Goal: Task Accomplishment & Management: Manage account settings

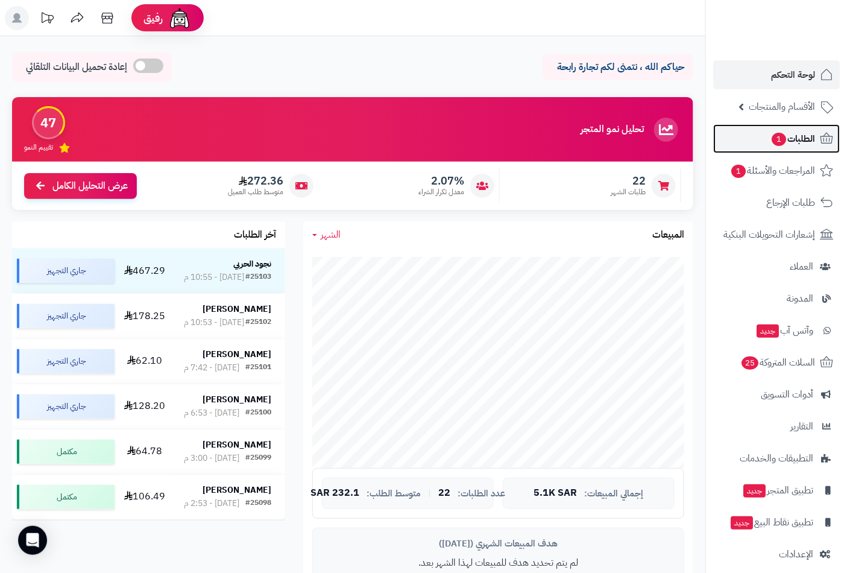
click at [785, 142] on span "الطلبات 1" at bounding box center [793, 138] width 45 height 17
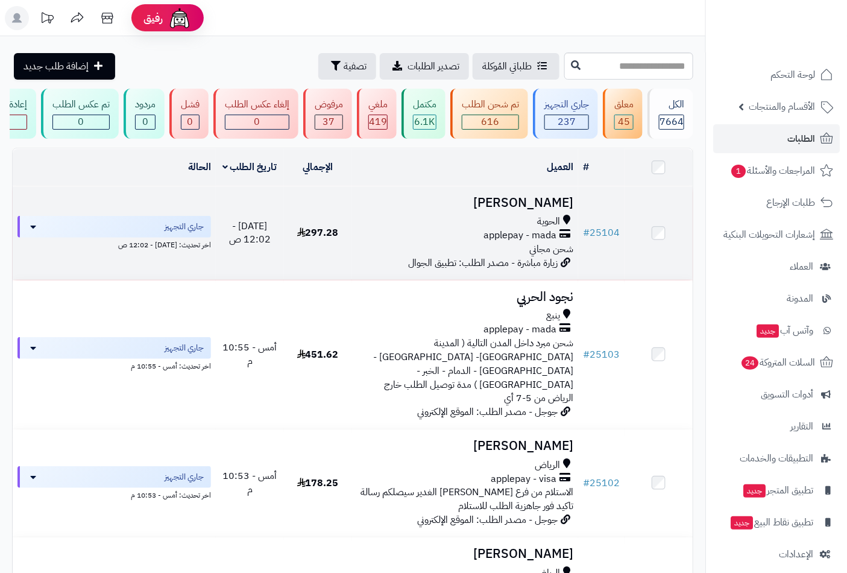
click at [507, 210] on h3 "[PERSON_NAME]" at bounding box center [465, 203] width 217 height 14
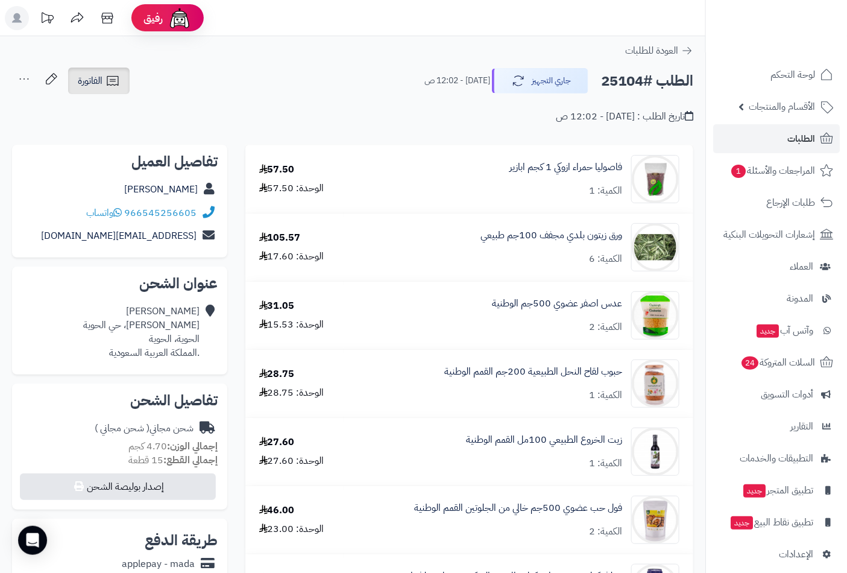
click at [97, 79] on span "الفاتورة" at bounding box center [90, 81] width 25 height 14
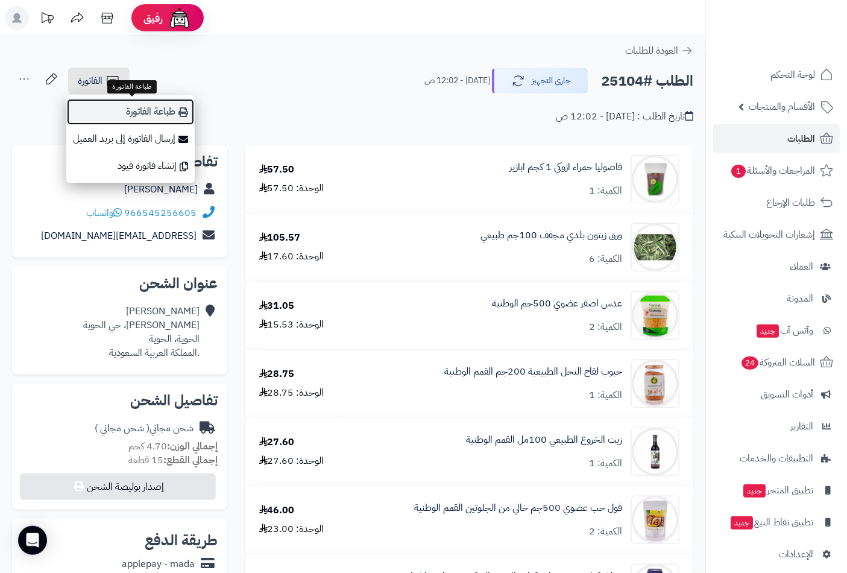
click at [155, 104] on link "طباعة الفاتورة" at bounding box center [130, 111] width 128 height 27
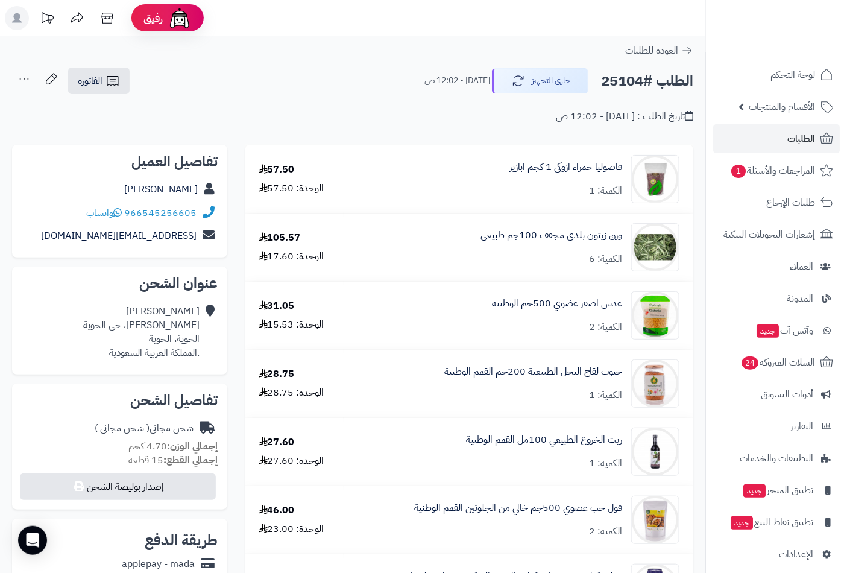
click at [641, 74] on h2 "الطلب #25104" at bounding box center [647, 81] width 92 height 25
click at [633, 75] on h2 "الطلب #25104" at bounding box center [647, 81] width 92 height 25
copy h2 "25104"
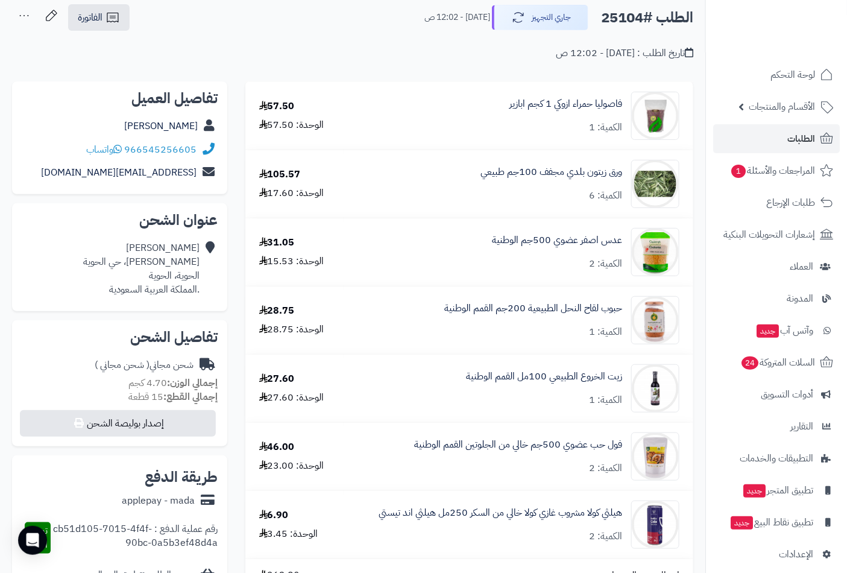
scroll to position [279, 0]
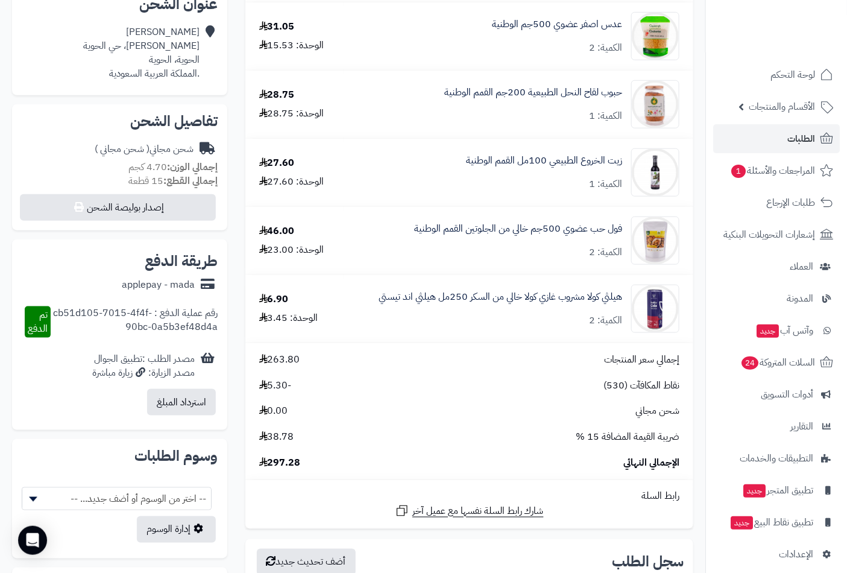
click at [279, 466] on span "297.28" at bounding box center [280, 463] width 42 height 14
click at [278, 466] on span "297.28" at bounding box center [280, 463] width 42 height 14
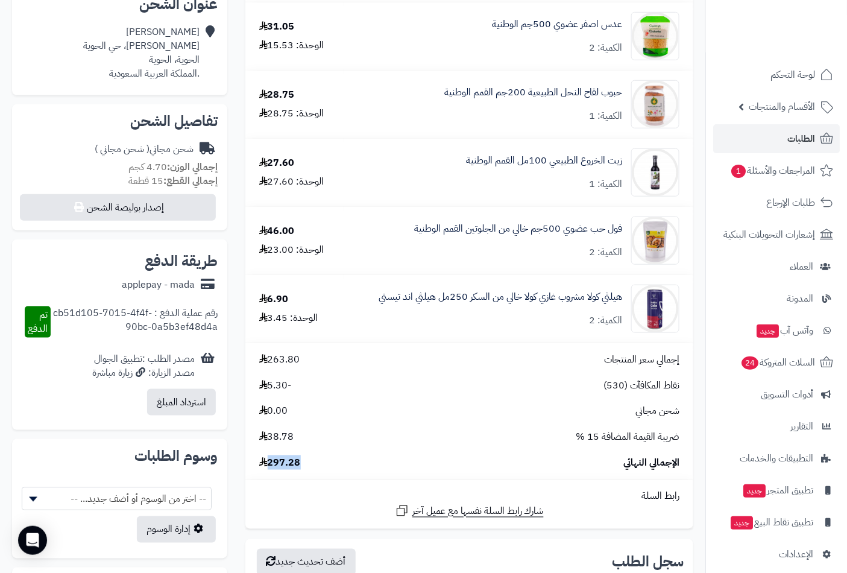
copy span "297.28"
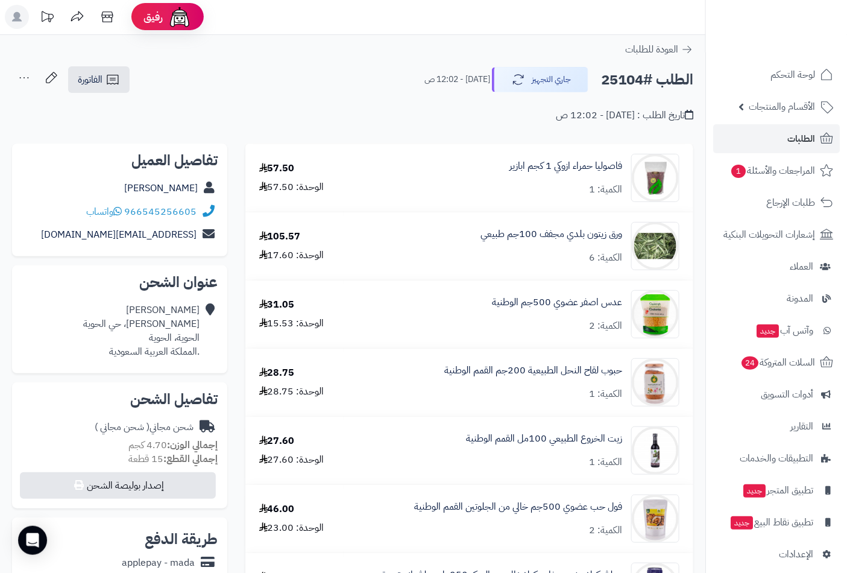
scroll to position [0, 0]
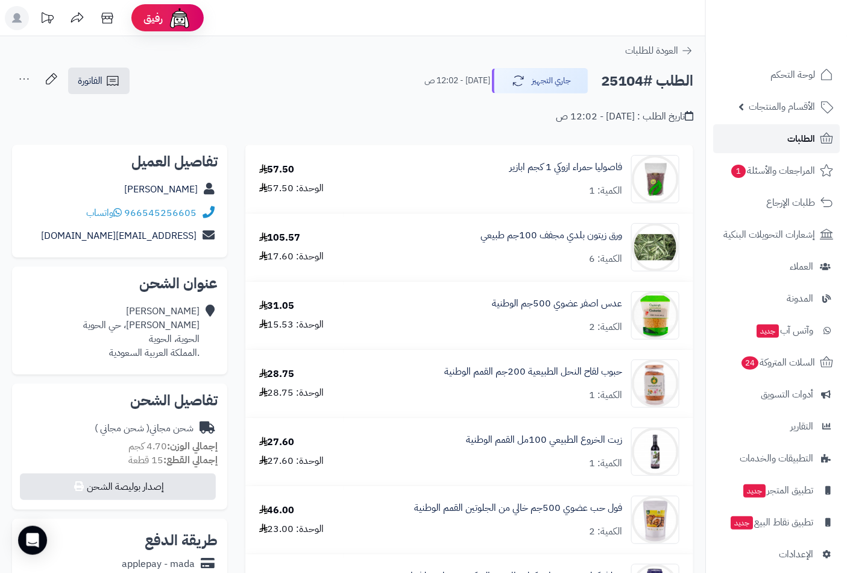
click at [791, 143] on span "الطلبات" at bounding box center [802, 138] width 28 height 17
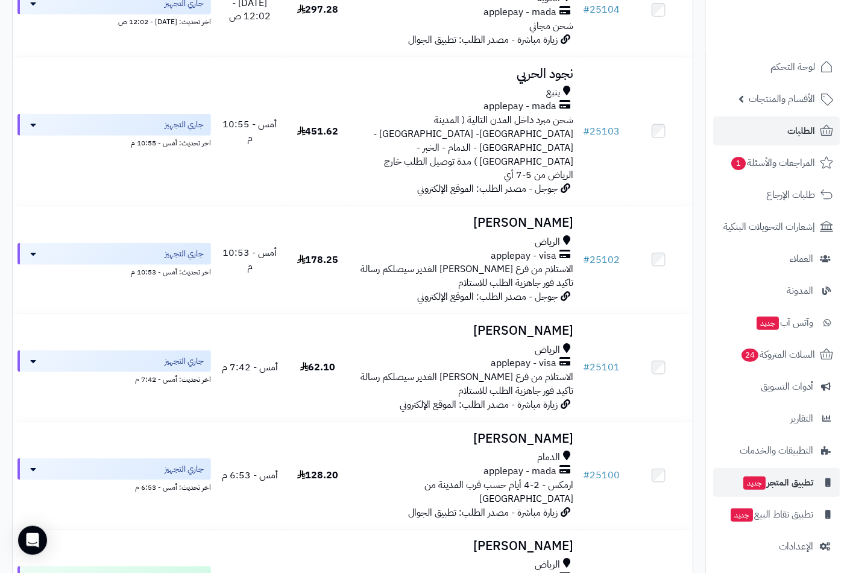
scroll to position [10, 0]
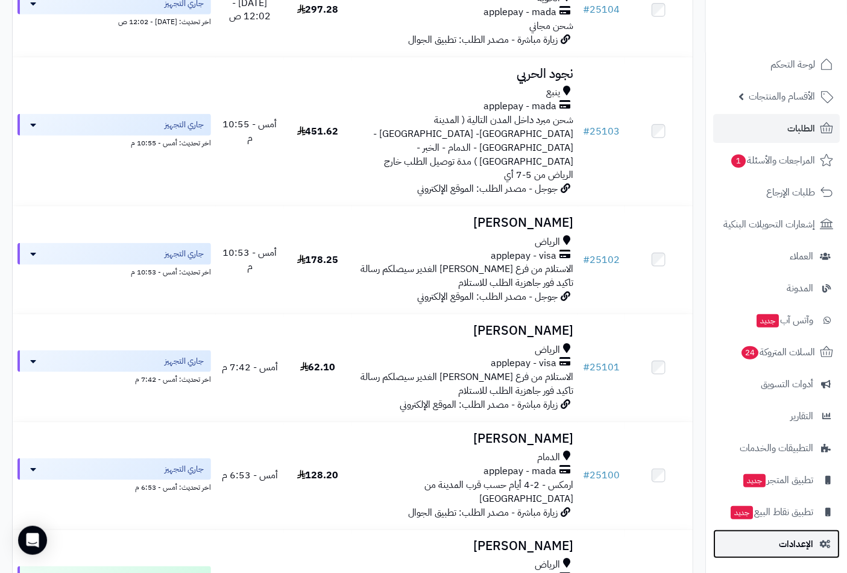
click at [791, 546] on span "الإعدادات" at bounding box center [796, 543] width 34 height 17
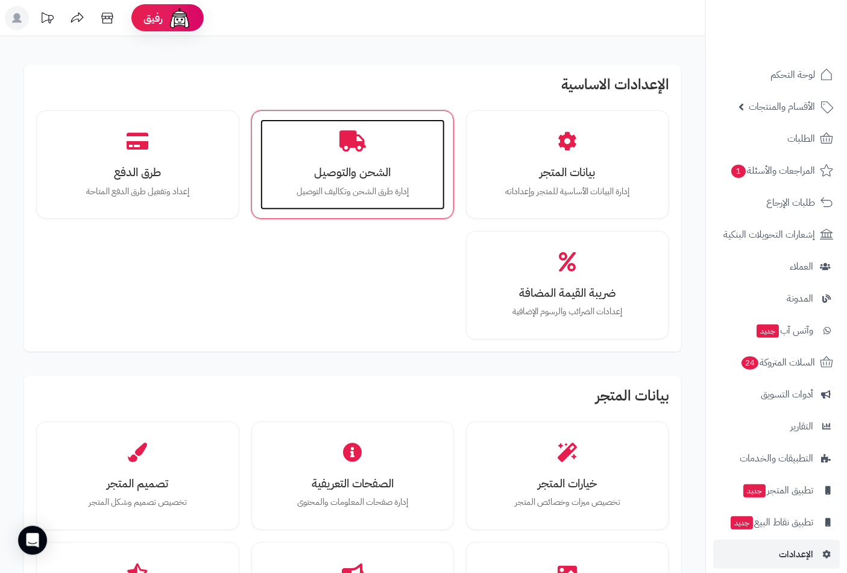
click at [350, 171] on h3 "الشحن والتوصيل" at bounding box center [353, 172] width 161 height 13
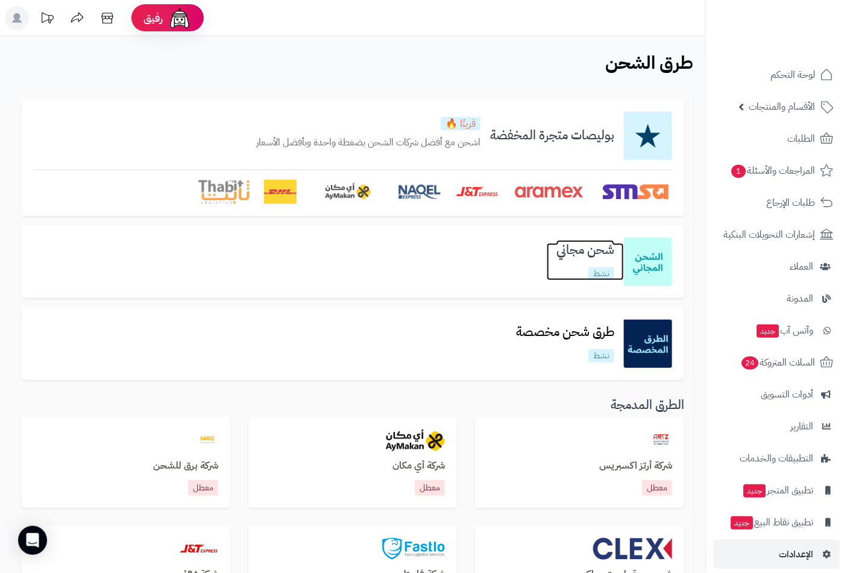
click at [587, 255] on h3 "شحن مجاني" at bounding box center [585, 250] width 77 height 14
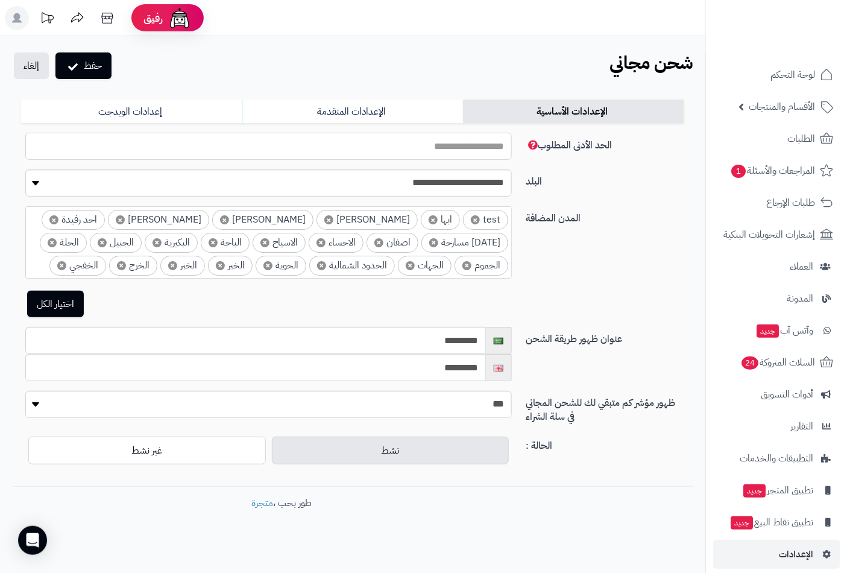
drag, startPoint x: 472, startPoint y: 141, endPoint x: 560, endPoint y: 127, distance: 88.5
click at [560, 127] on form "**********" at bounding box center [352, 289] width 663 height 378
click at [364, 112] on link "الإعدادات المتقدمة" at bounding box center [352, 112] width 221 height 24
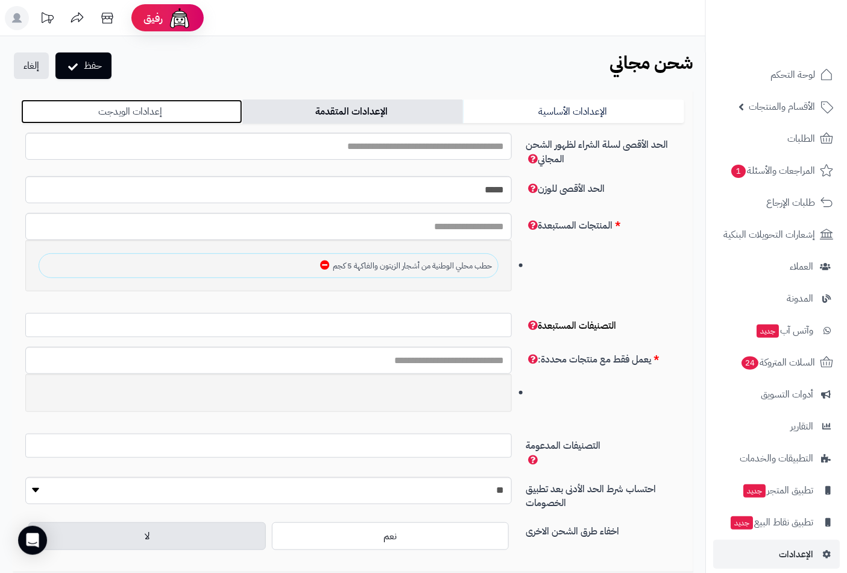
click at [125, 116] on link "إعدادات الويدجت" at bounding box center [131, 112] width 221 height 24
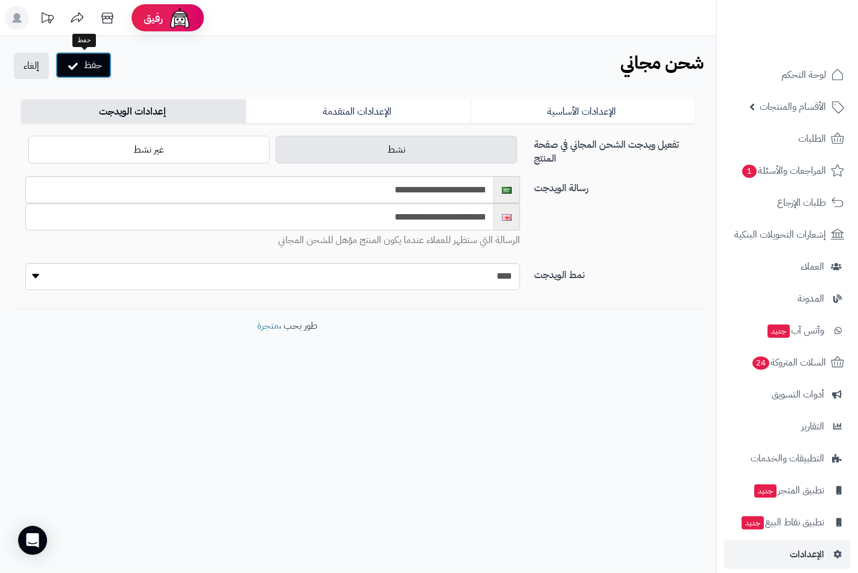
click at [95, 65] on button "حفظ" at bounding box center [83, 65] width 56 height 27
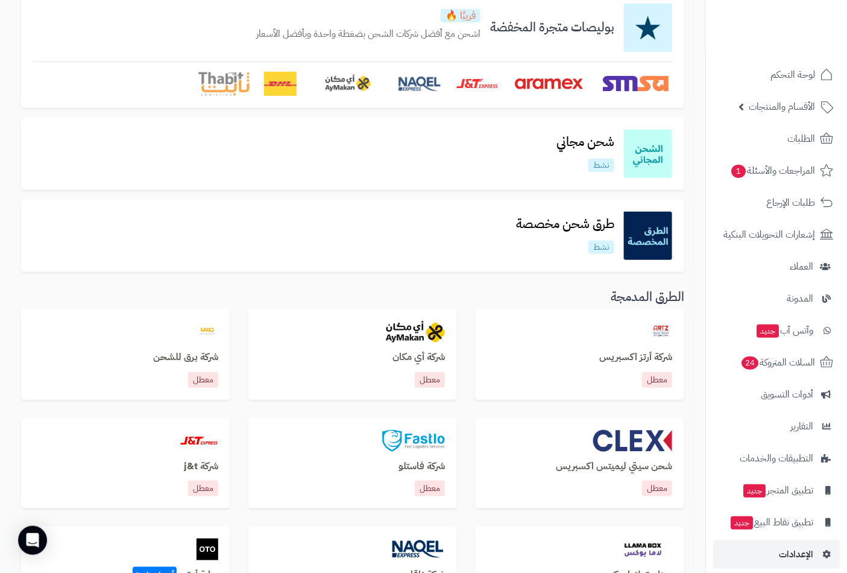
scroll to position [167, 0]
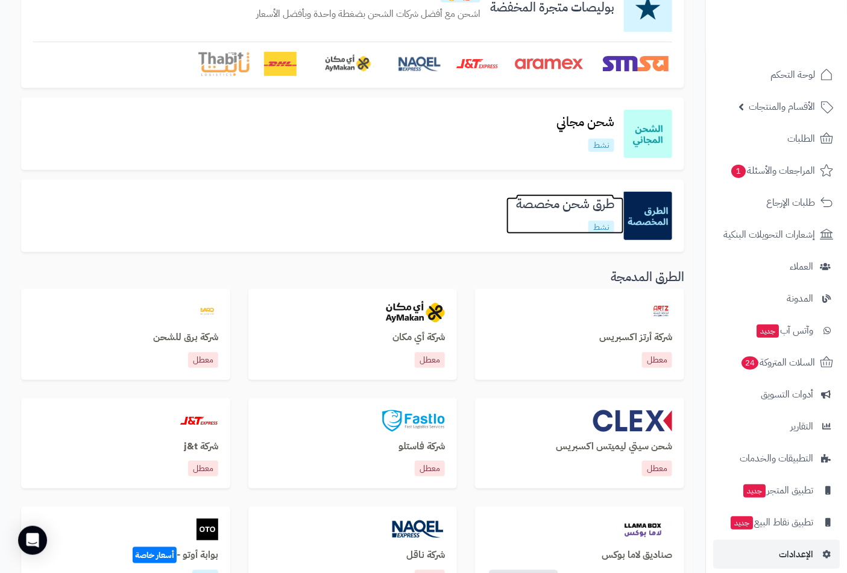
click at [562, 207] on h3 "طرق شحن مخصصة" at bounding box center [566, 204] width 118 height 14
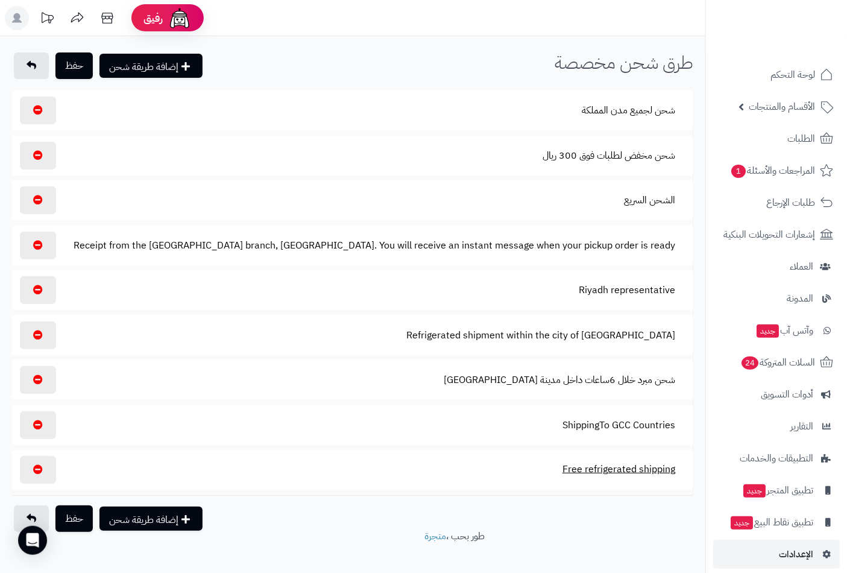
click at [583, 471] on button "Free refrigerated shipping" at bounding box center [618, 469] width 133 height 28
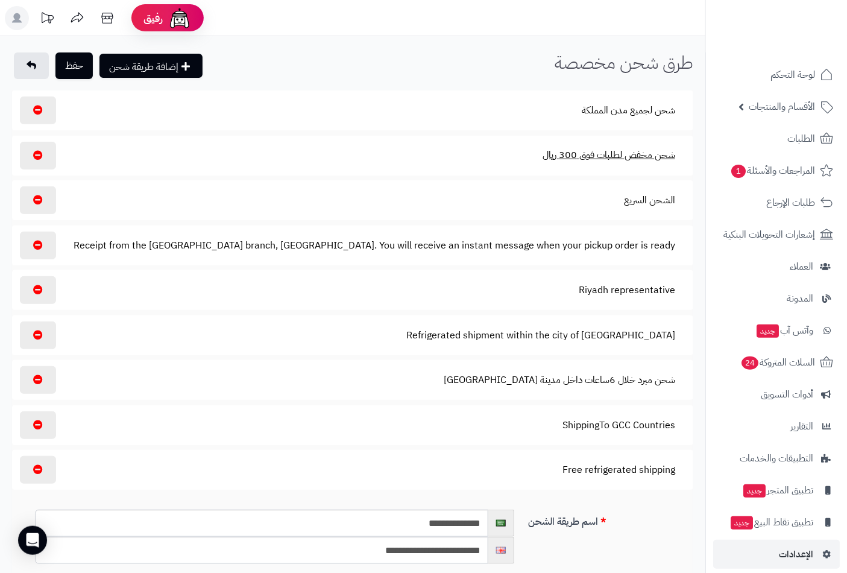
click at [629, 155] on button "شحن مخفض لطلبات فوق 300 ريال" at bounding box center [608, 155] width 153 height 28
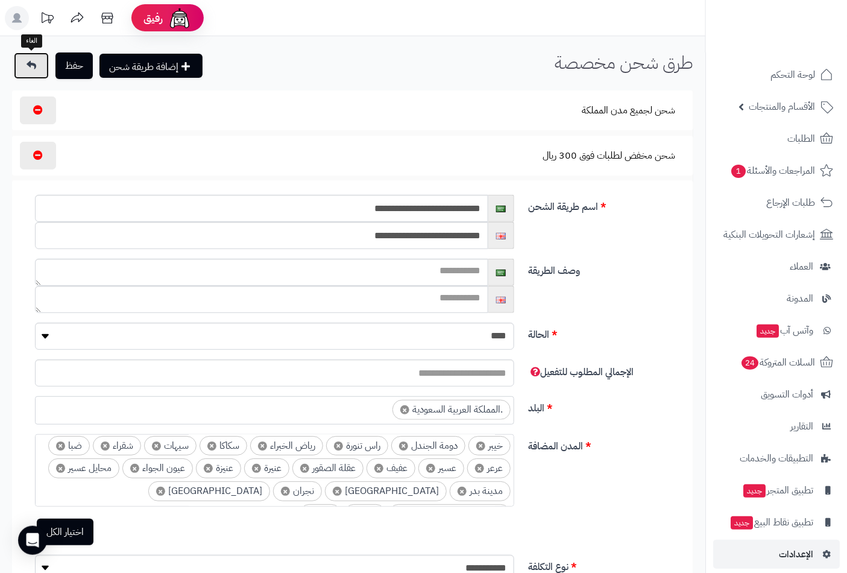
click at [28, 63] on icon at bounding box center [32, 65] width 10 height 10
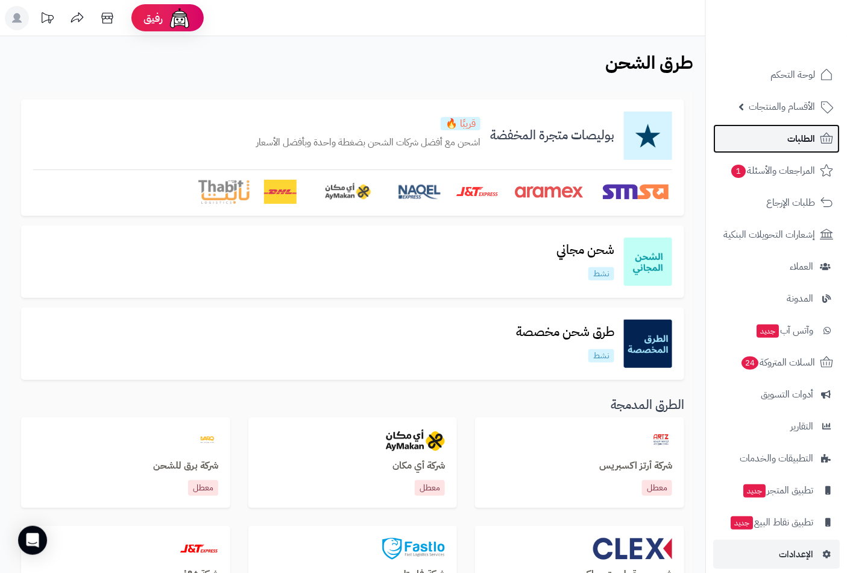
click at [809, 139] on span "الطلبات" at bounding box center [802, 138] width 28 height 17
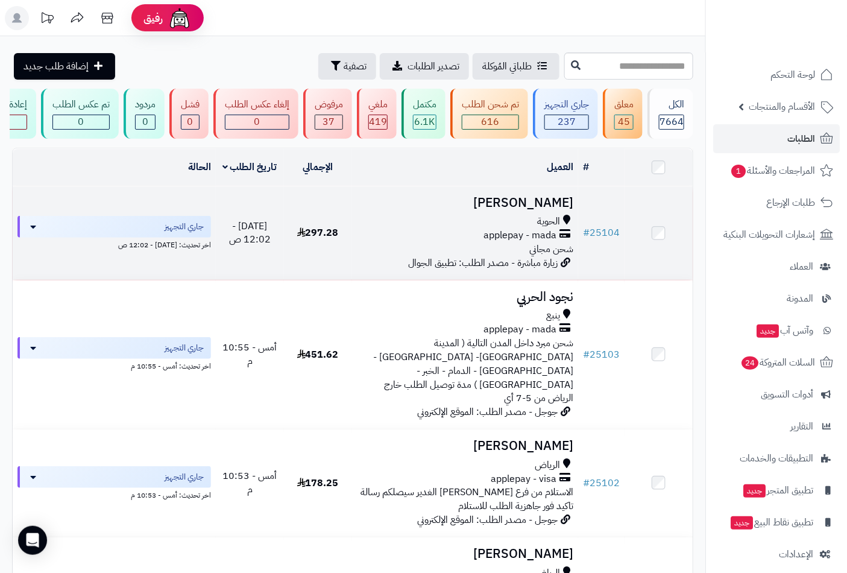
click at [540, 224] on span "الحوية" at bounding box center [548, 222] width 23 height 14
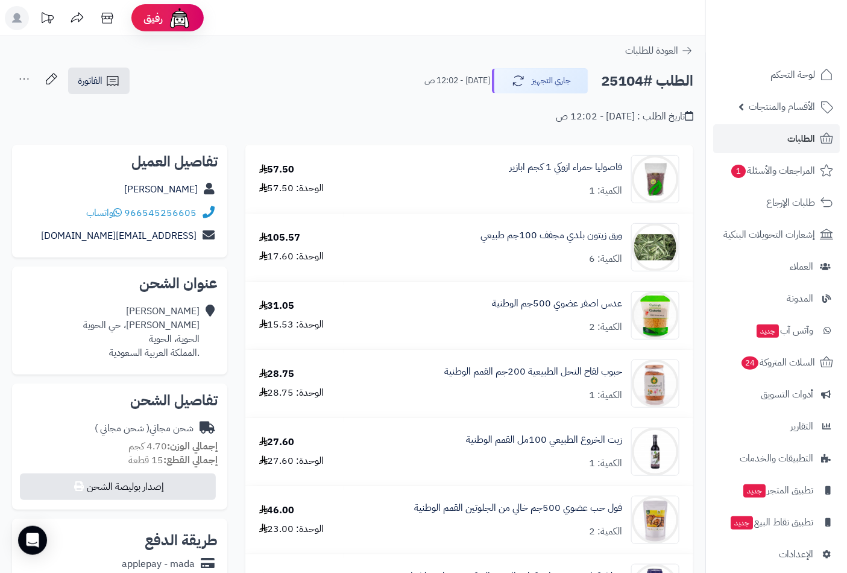
click at [624, 74] on h2 "الطلب #25104" at bounding box center [647, 81] width 92 height 25
copy h2 "25104"
click at [791, 73] on span "لوحة التحكم" at bounding box center [793, 74] width 44 height 17
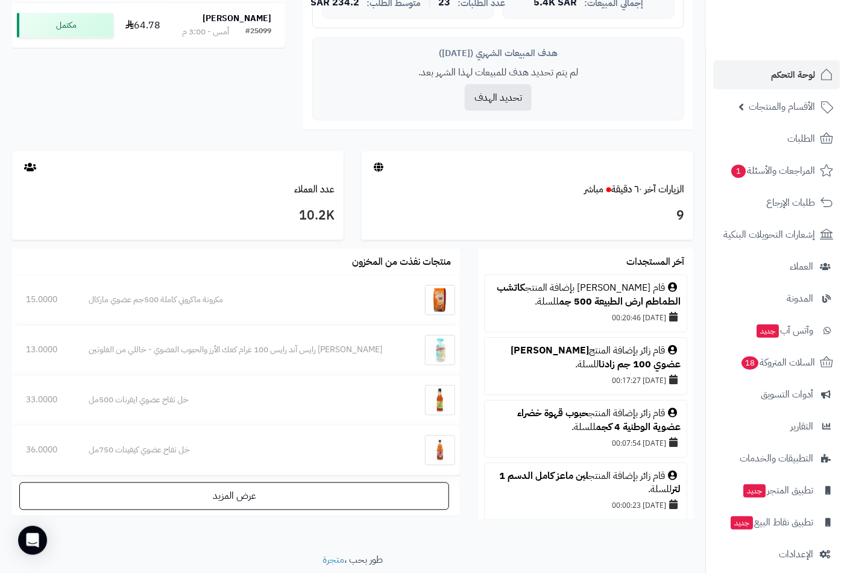
scroll to position [532, 0]
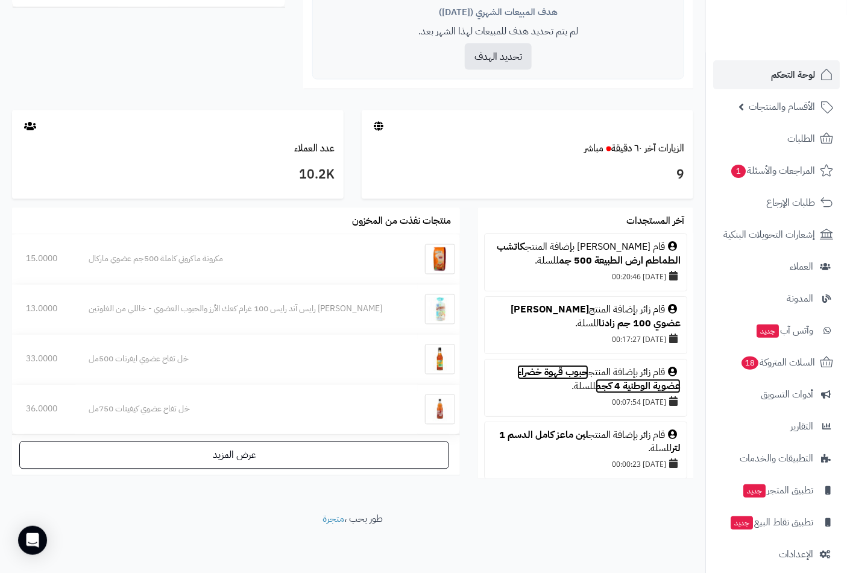
click at [548, 371] on link "حبوب قهوة خضراء عضوية الوطنية 4 كجم" at bounding box center [598, 379] width 163 height 28
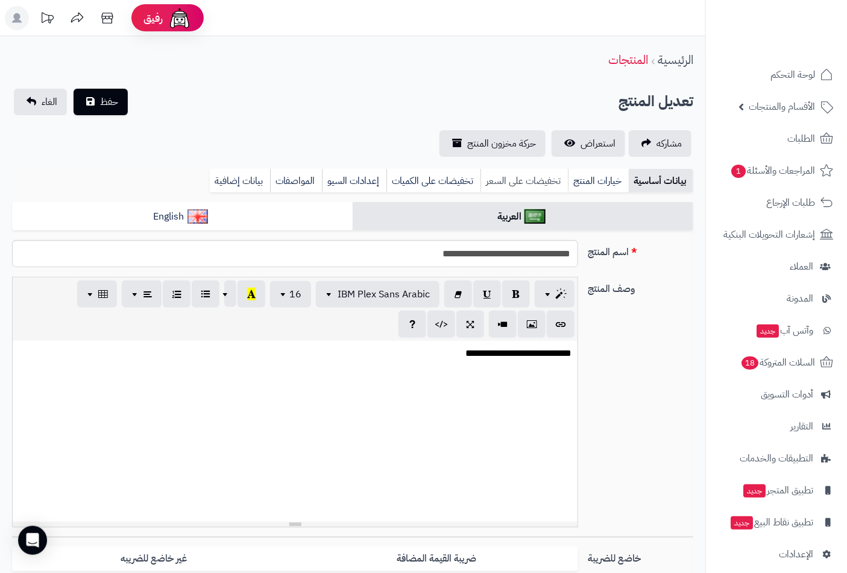
click at [508, 182] on link "تخفيضات على السعر" at bounding box center [524, 181] width 87 height 24
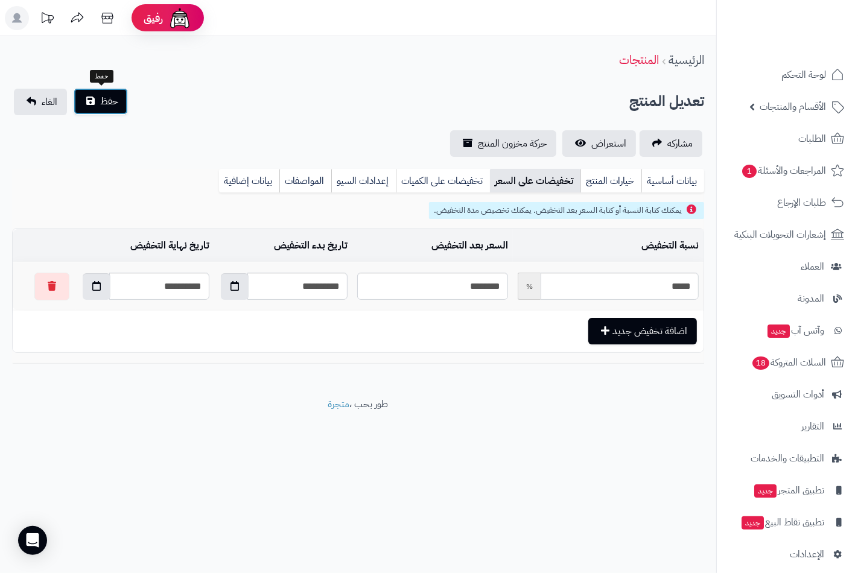
click at [115, 95] on span "حفظ" at bounding box center [109, 101] width 18 height 14
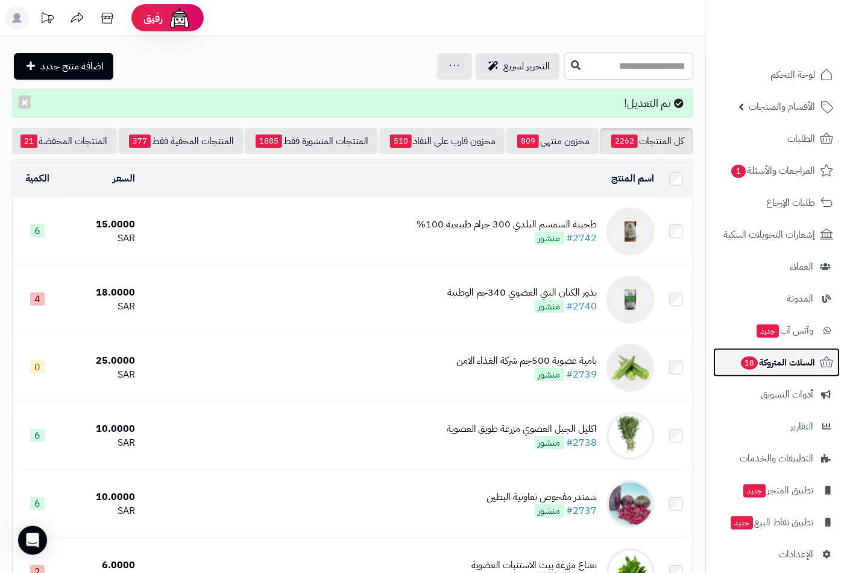
click at [763, 365] on span "السلات المتروكة 18" at bounding box center [777, 362] width 75 height 17
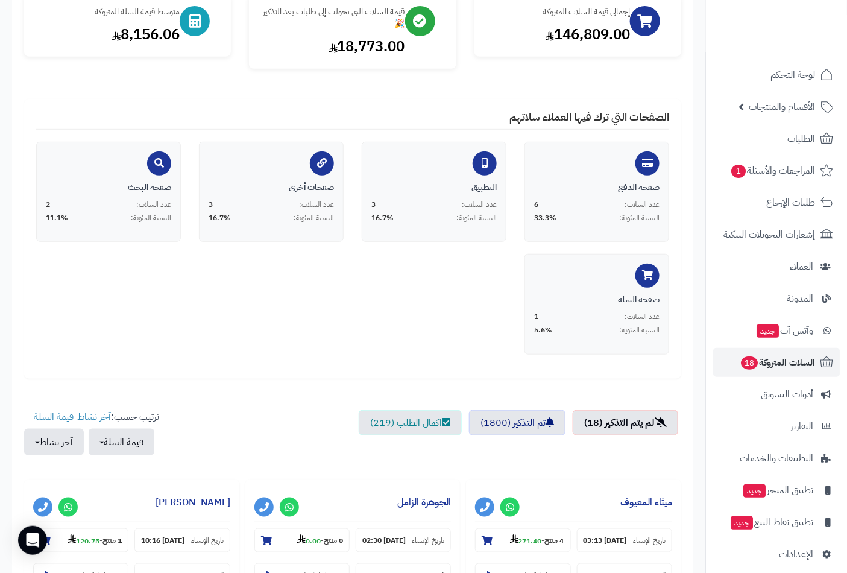
scroll to position [335, 0]
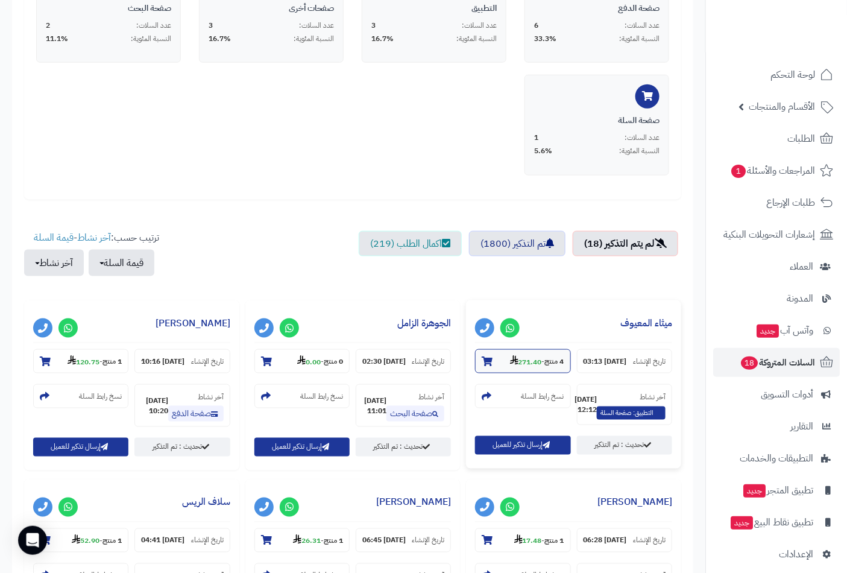
click at [476, 358] on section "4 منتج - 271.40" at bounding box center [522, 361] width 95 height 24
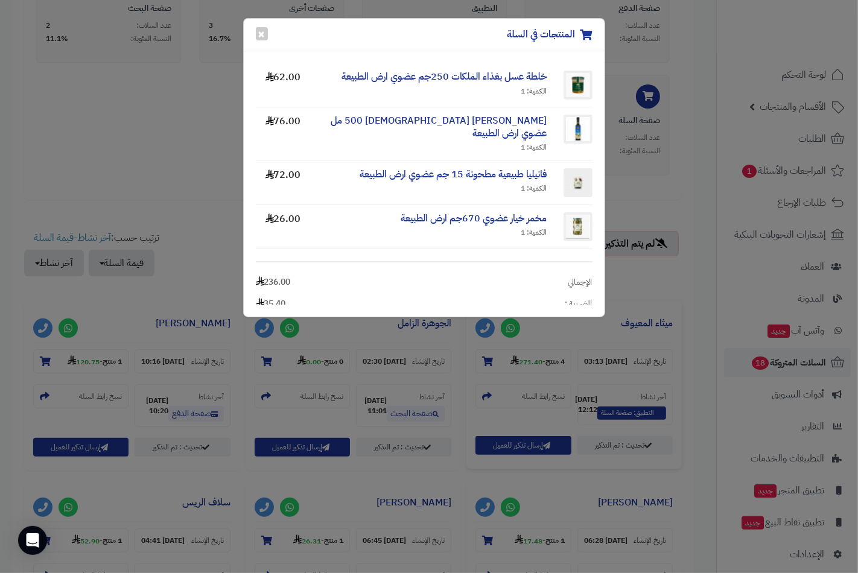
click at [484, 357] on div "المنتجات في السلة × خلطة عسل بغذاء الملكات 250جم عضوي ارض الطبيعة الكمية: 1 62.…" at bounding box center [429, 286] width 858 height 573
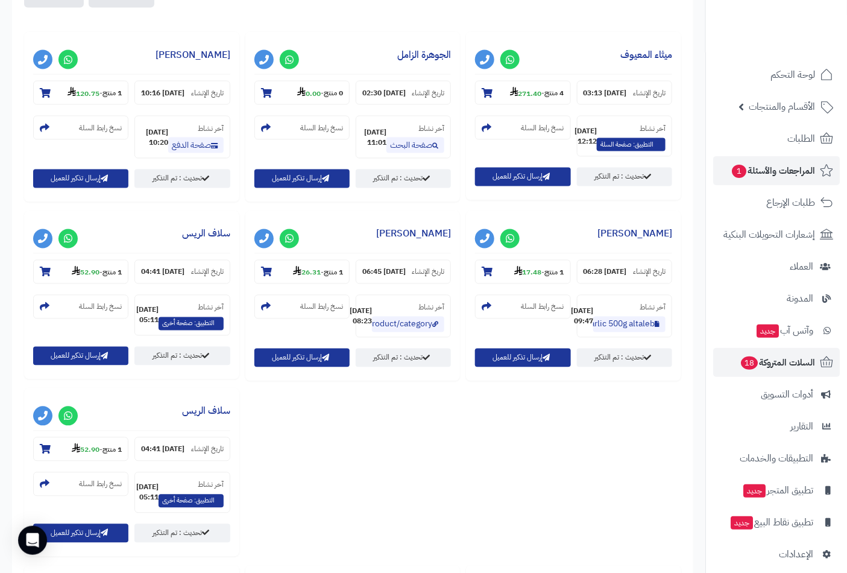
scroll to position [402, 0]
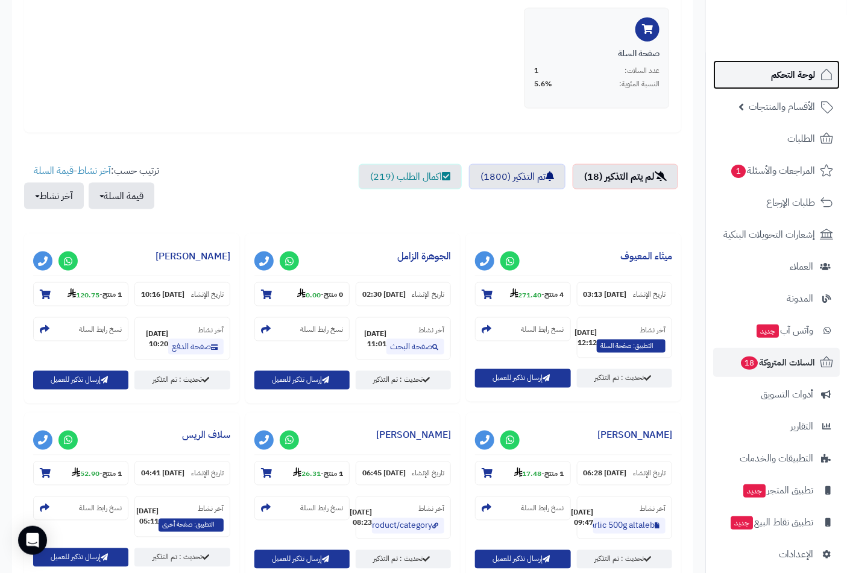
click at [777, 75] on span "لوحة التحكم" at bounding box center [793, 74] width 44 height 17
